Goal: Information Seeking & Learning: Learn about a topic

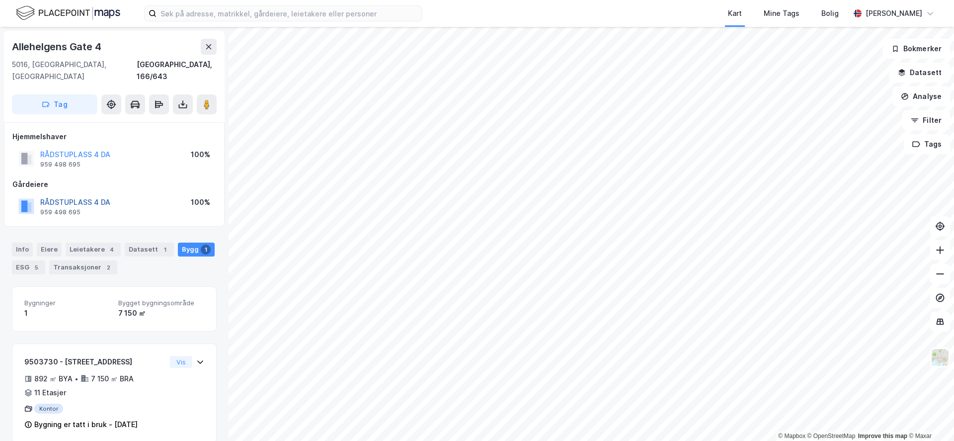
click at [0, 0] on button "RÅDSTUPLASS 4 DA" at bounding box center [0, 0] width 0 height 0
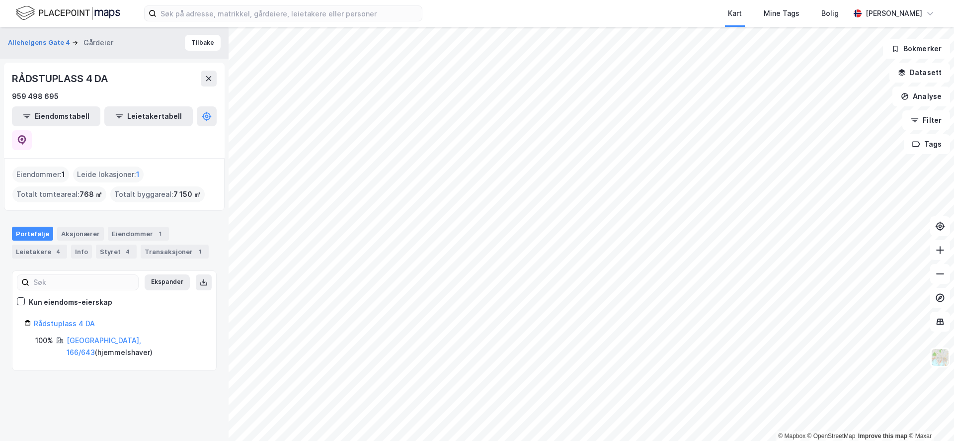
drag, startPoint x: 131, startPoint y: 195, endPoint x: 125, endPoint y: 195, distance: 6.0
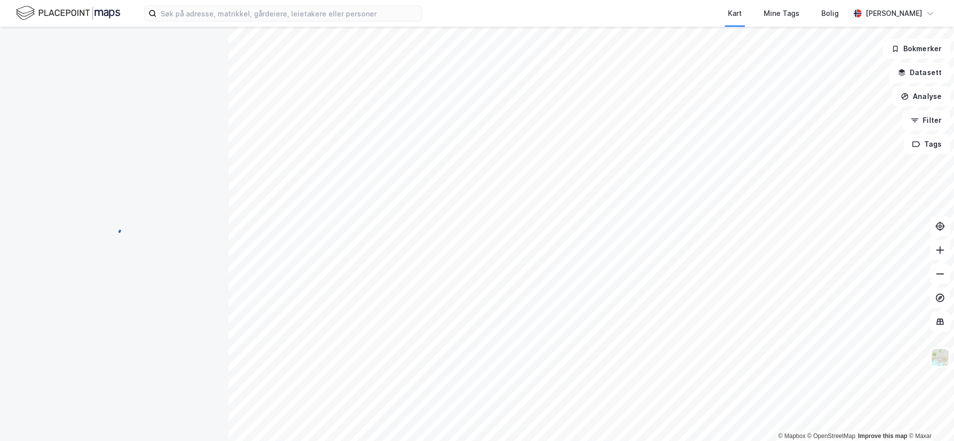
scroll to position [0, 0]
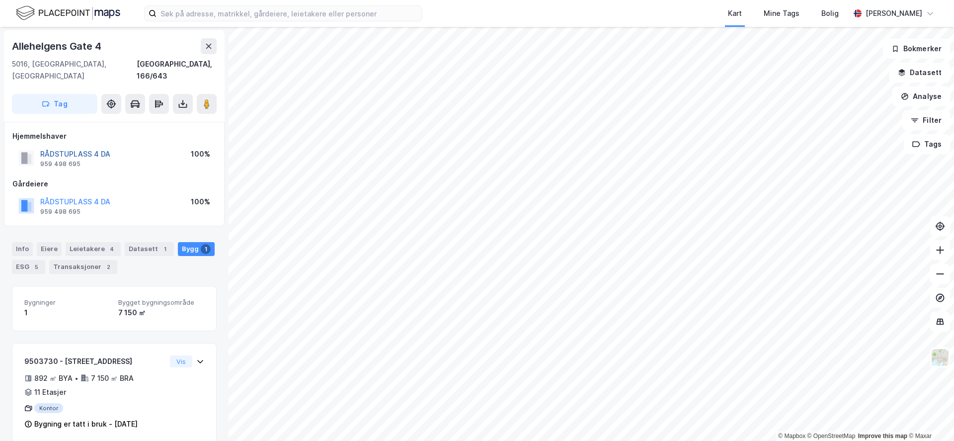
click at [0, 0] on button "RÅDSTUPLASS 4 DA" at bounding box center [0, 0] width 0 height 0
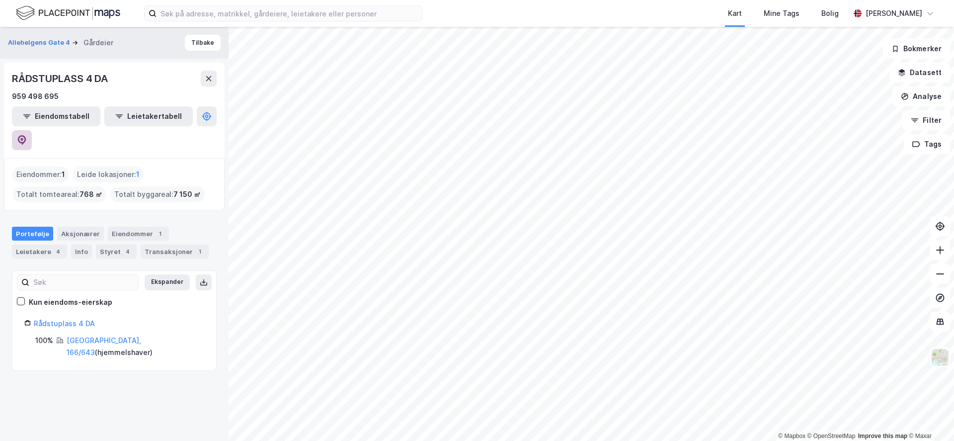
click at [27, 135] on icon at bounding box center [22, 140] width 10 height 10
click at [272, 16] on input at bounding box center [288, 13] width 265 height 15
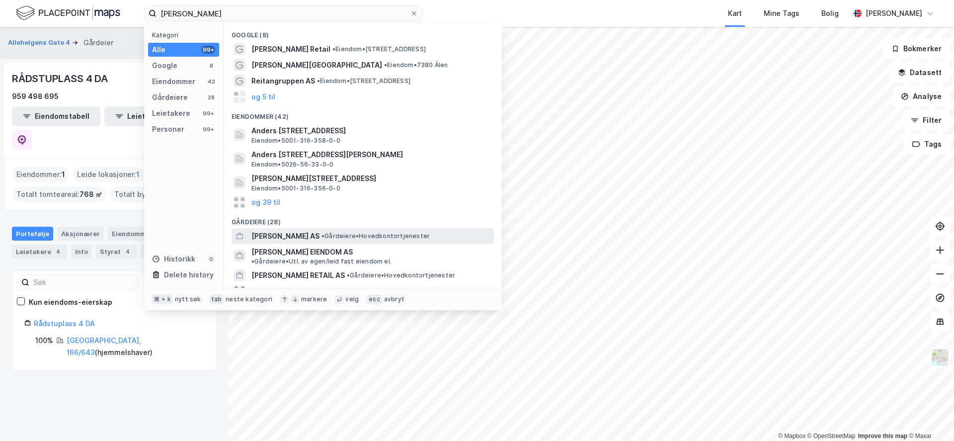
click at [321, 232] on span "•" at bounding box center [322, 235] width 3 height 7
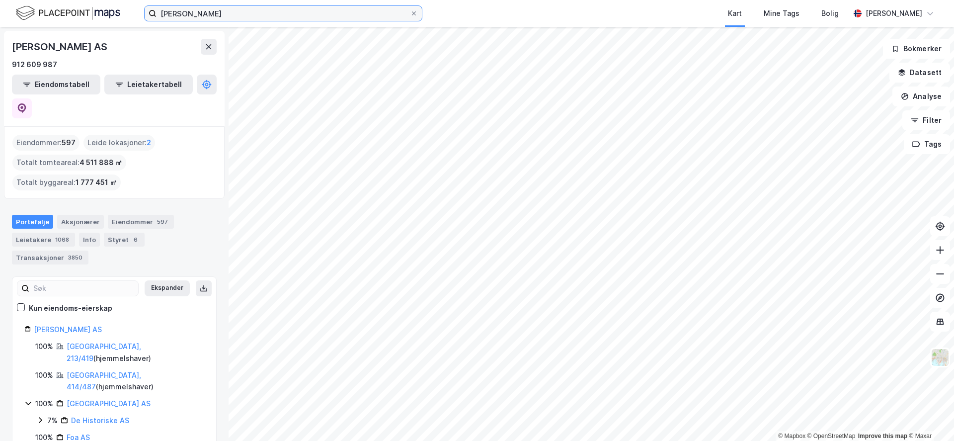
click at [227, 16] on input "[PERSON_NAME]" at bounding box center [282, 13] width 253 height 15
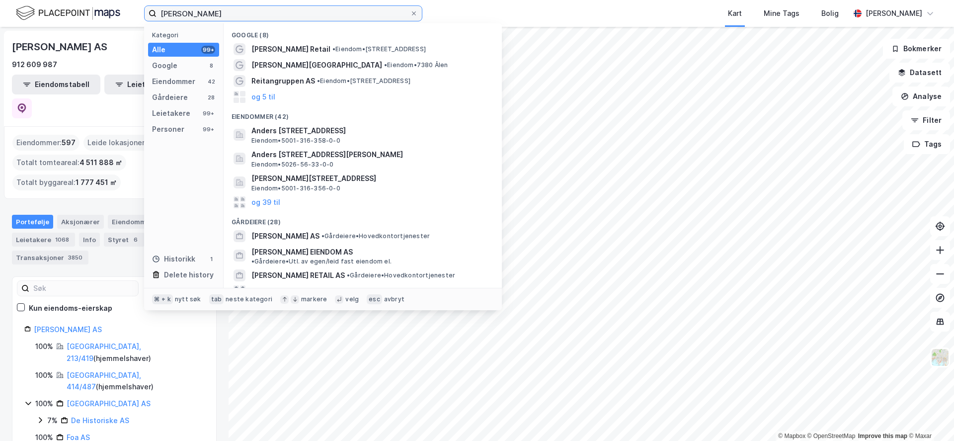
click at [227, 16] on input "[PERSON_NAME]" at bounding box center [282, 13] width 253 height 15
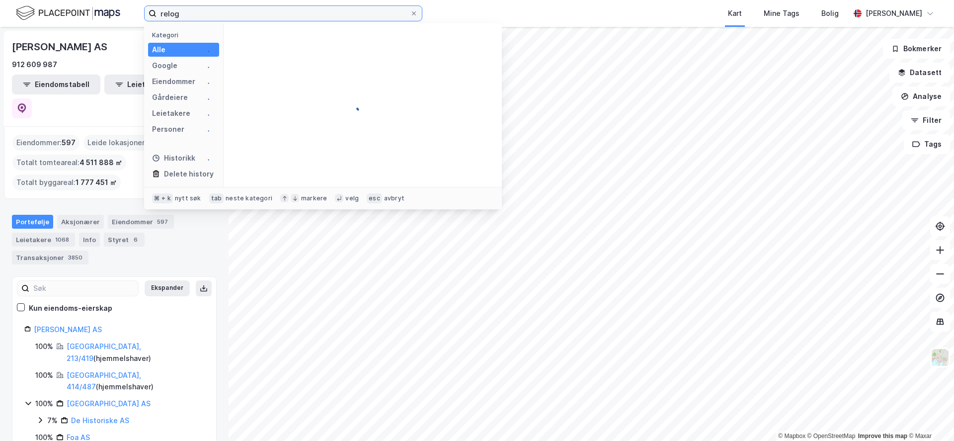
type input "relog"
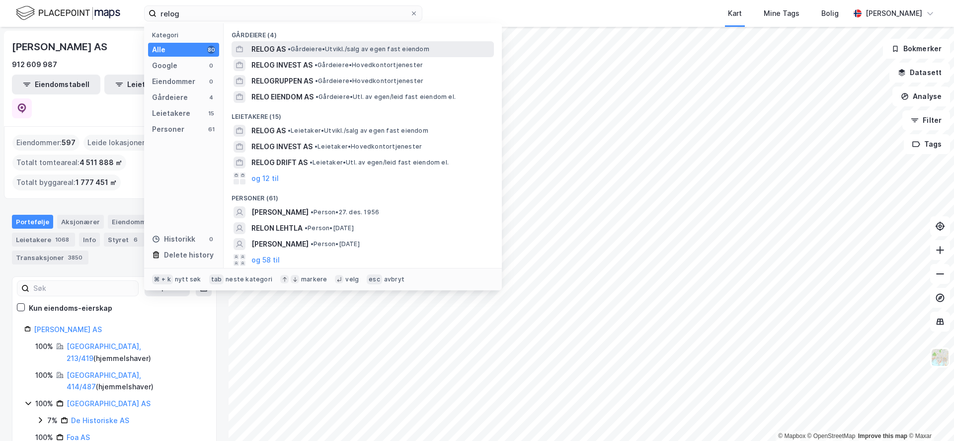
click at [327, 53] on span "• Gårdeiere • [GEOGRAPHIC_DATA]/salg av egen fast eiendom" at bounding box center [359, 49] width 142 height 8
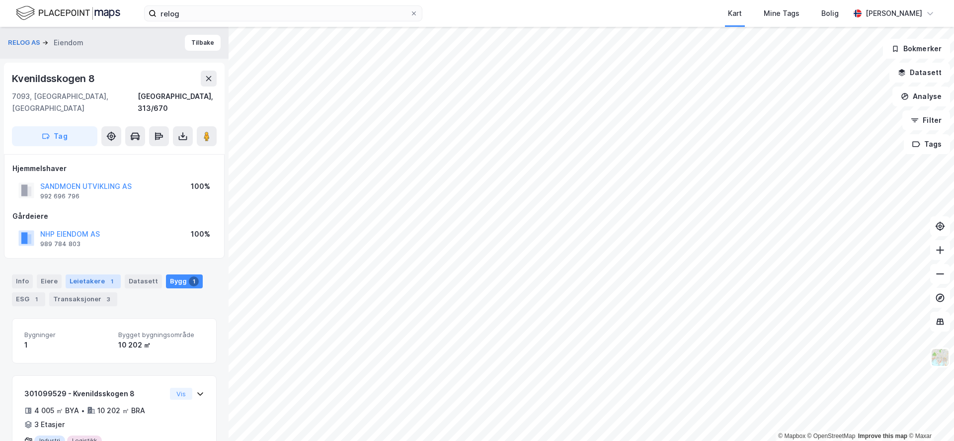
click at [96, 274] on div "Leietakere 1" at bounding box center [93, 281] width 55 height 14
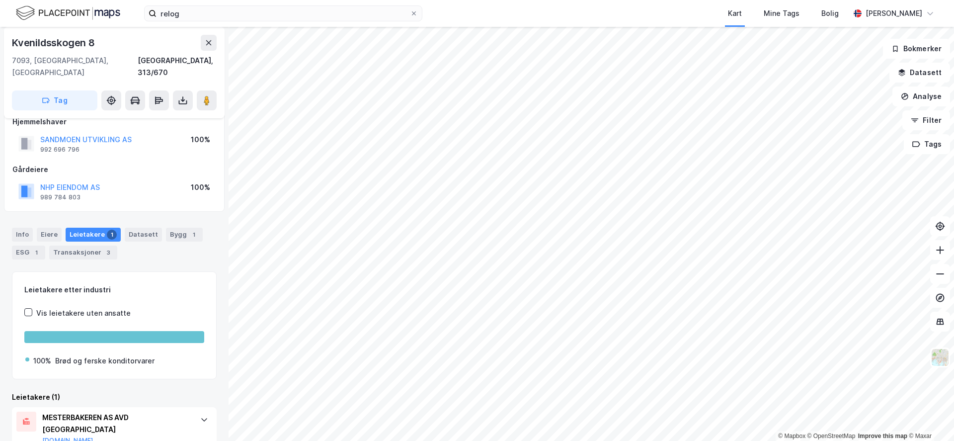
scroll to position [67, 0]
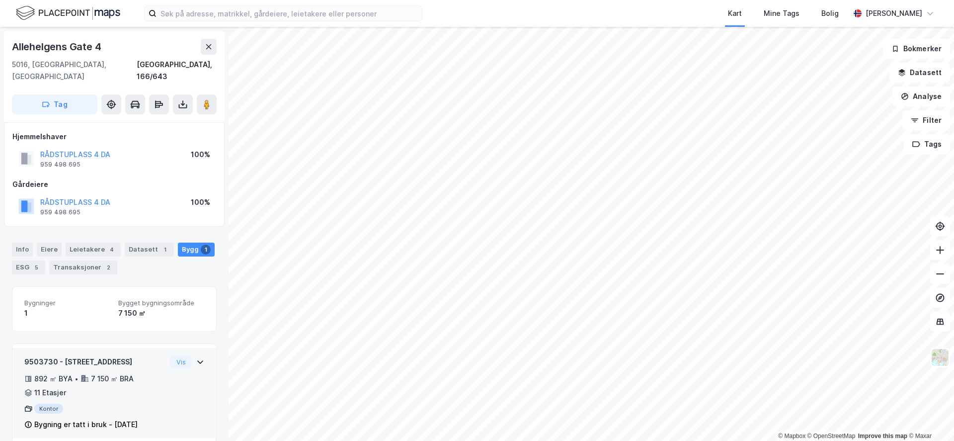
scroll to position [2, 0]
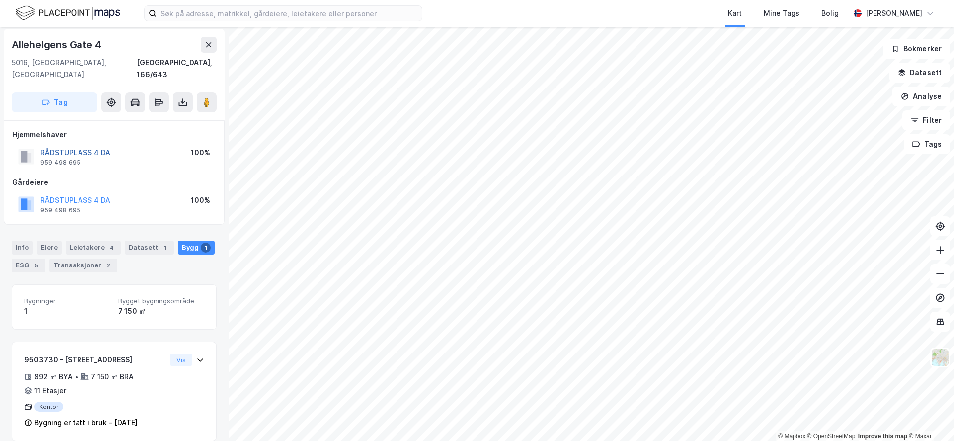
click at [0, 0] on button "RÅDSTUPLASS 4 DA" at bounding box center [0, 0] width 0 height 0
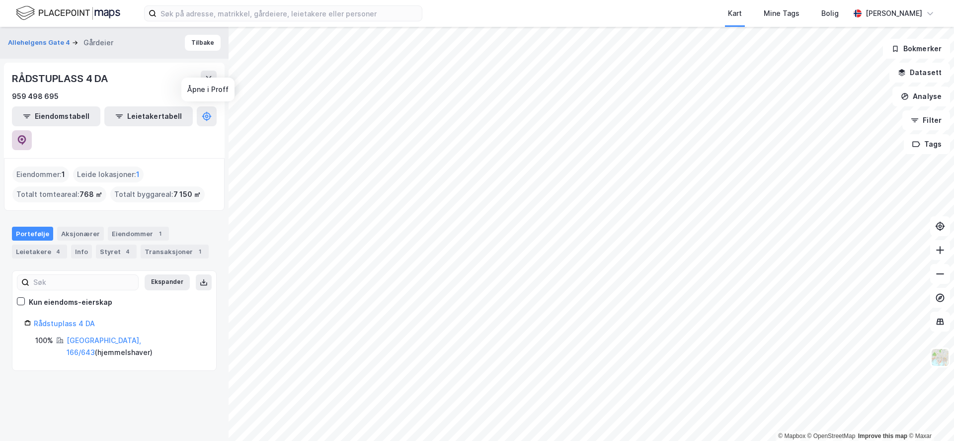
click at [27, 135] on icon at bounding box center [22, 140] width 10 height 10
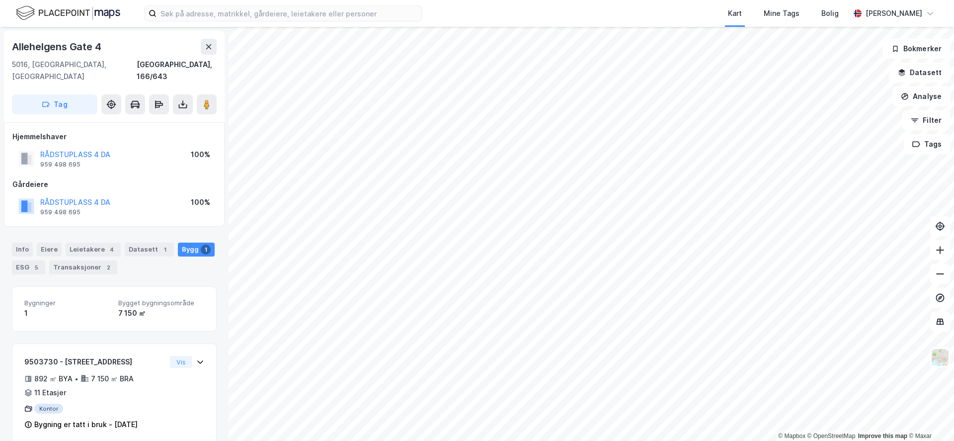
scroll to position [2, 0]
